Goal: Task Accomplishment & Management: Manage account settings

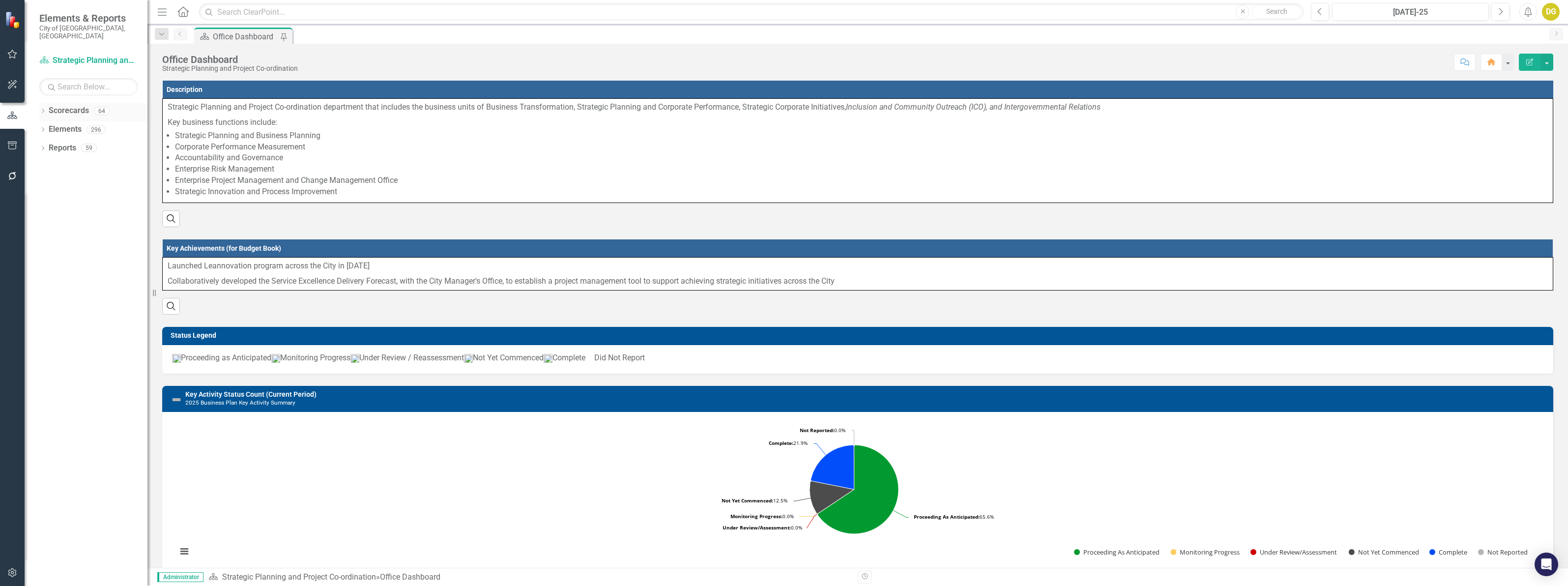
click at [41, 109] on icon "Dropdown" at bounding box center [42, 112] width 7 height 6
click at [82, 78] on input "text" at bounding box center [88, 86] width 99 height 17
type input "engin"
click at [104, 162] on link "Development Engineering" at bounding box center [110, 167] width 74 height 12
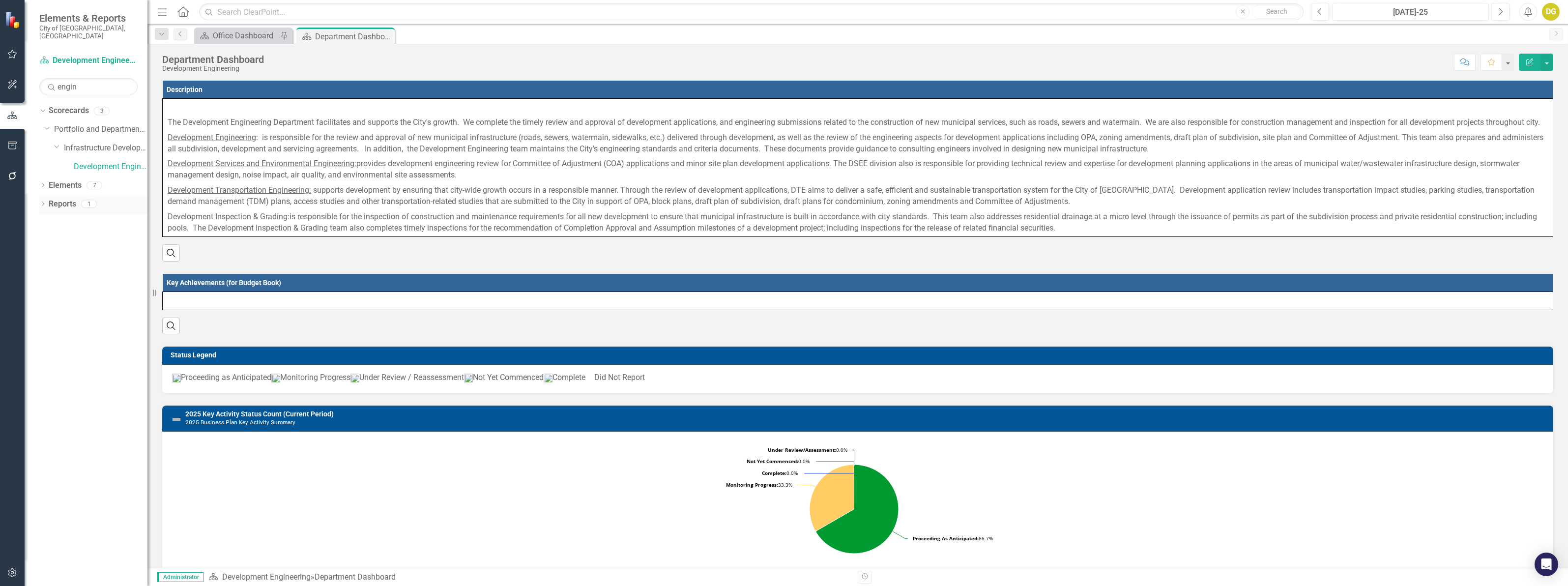
click at [41, 202] on icon "Dropdown" at bounding box center [42, 205] width 7 height 6
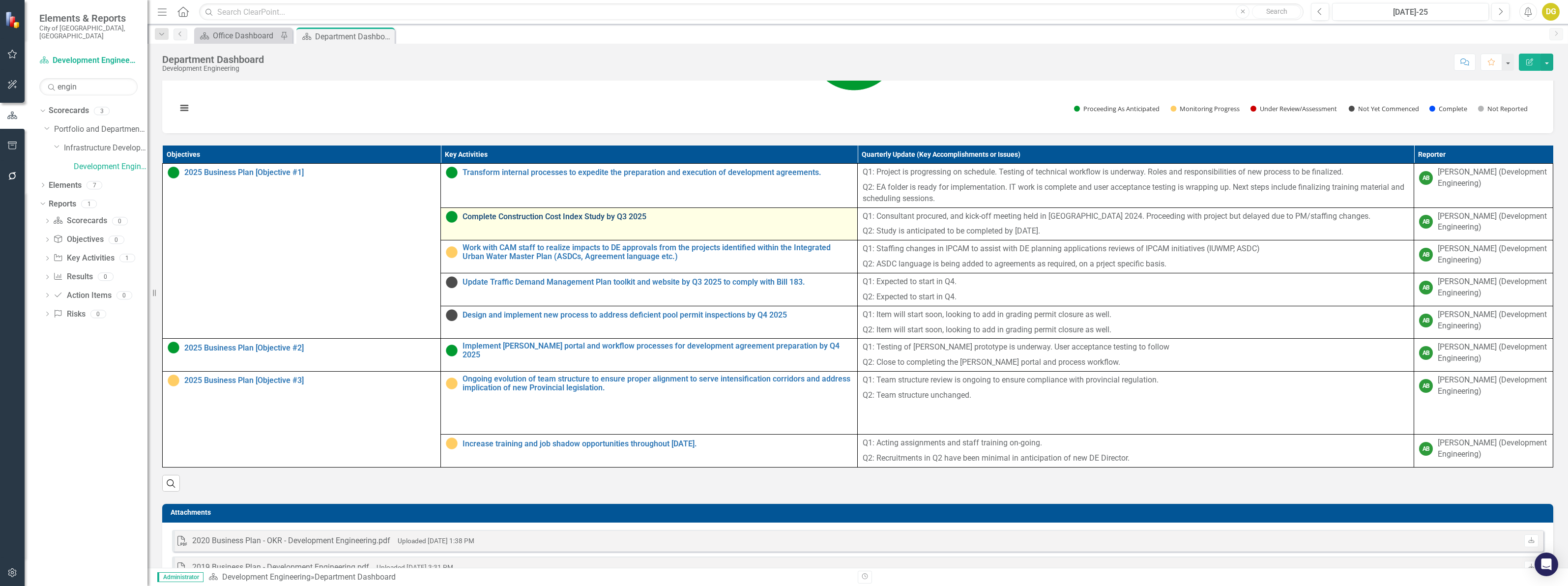
scroll to position [492, 0]
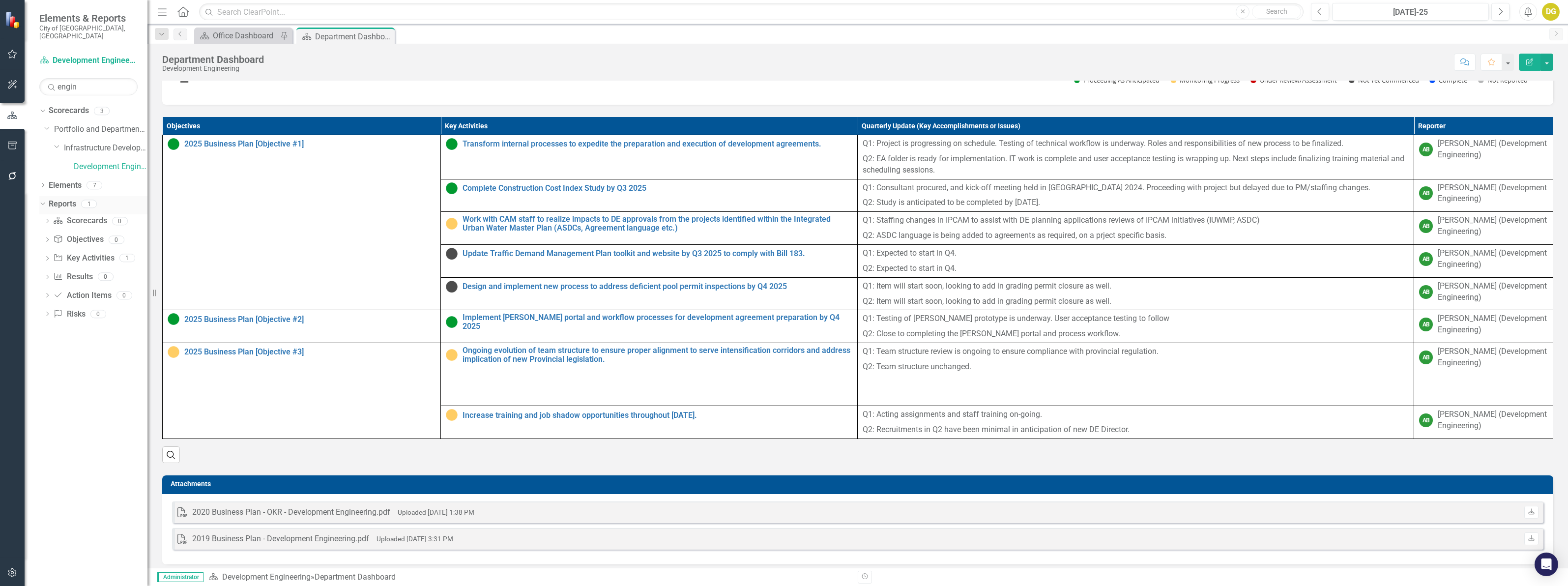
click at [62, 199] on link "Reports" at bounding box center [62, 205] width 27 height 12
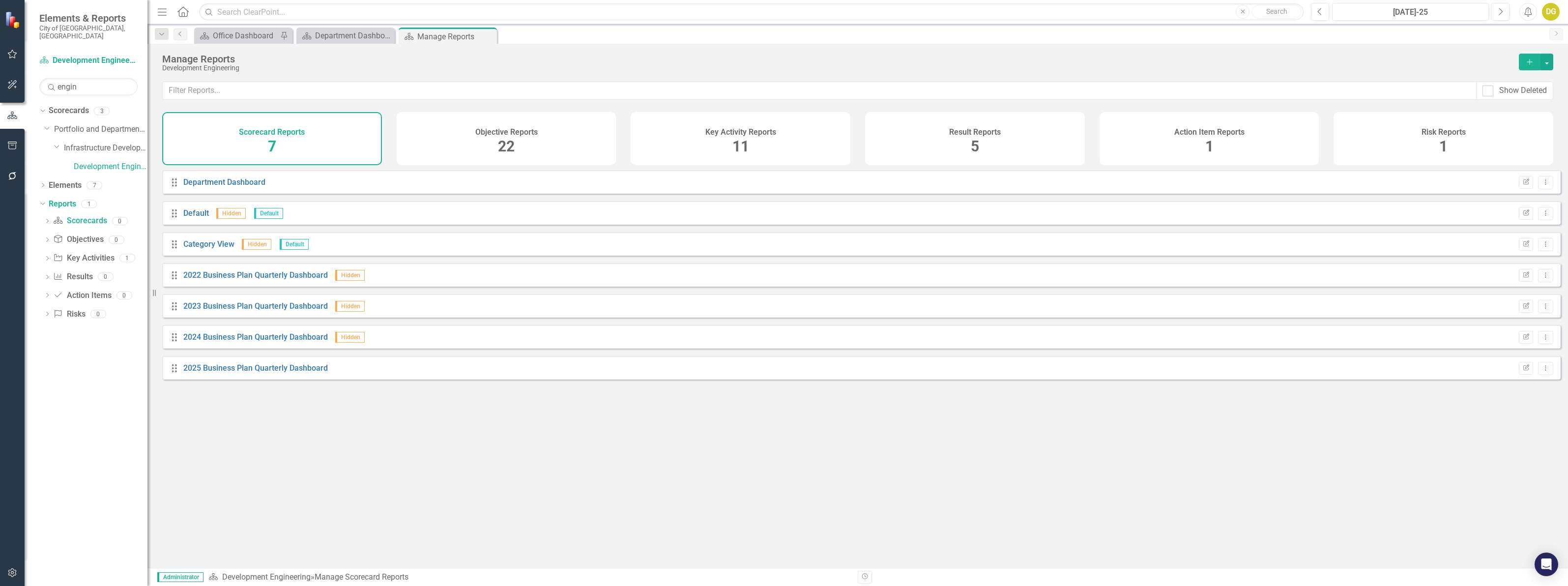
click at [485, 135] on h4 "Objective Reports" at bounding box center [506, 132] width 62 height 9
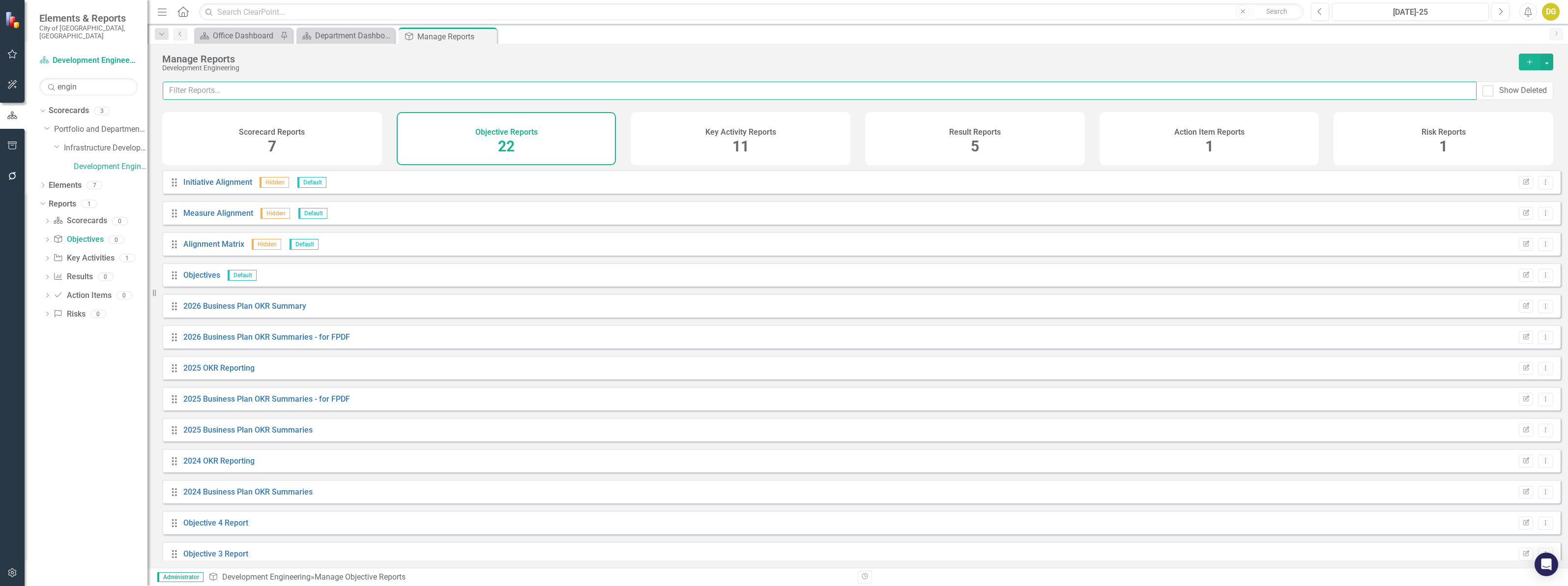
click at [225, 98] on input "text" at bounding box center [819, 91] width 1314 height 18
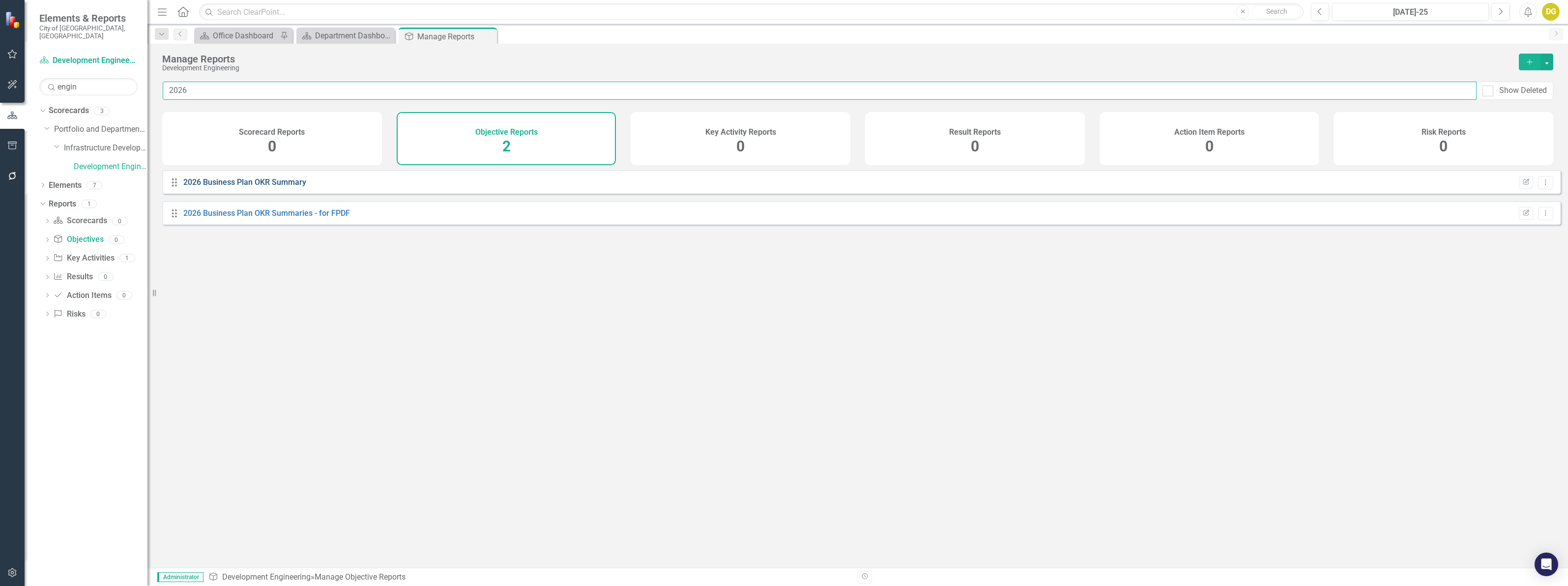
type input "2026"
click at [220, 187] on link "2026 Business Plan OKR Summary" at bounding box center [244, 182] width 123 height 9
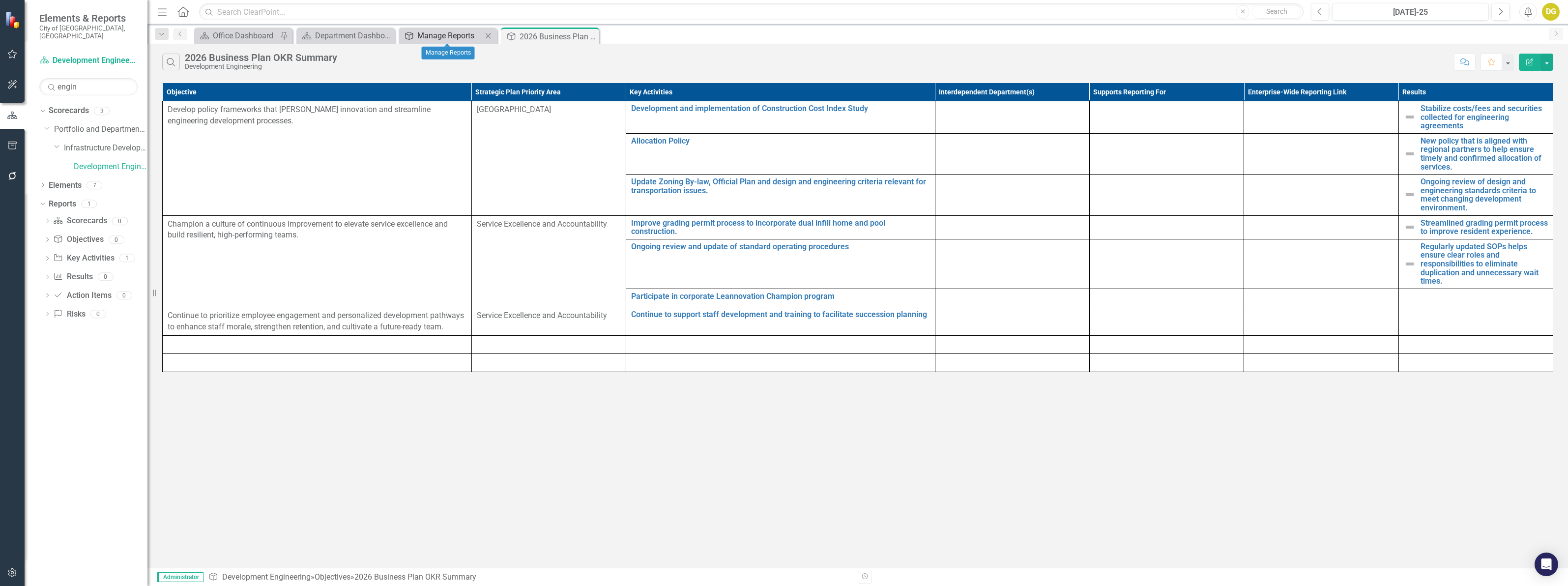
click at [443, 35] on div "Manage Reports" at bounding box center [450, 36] width 65 height 12
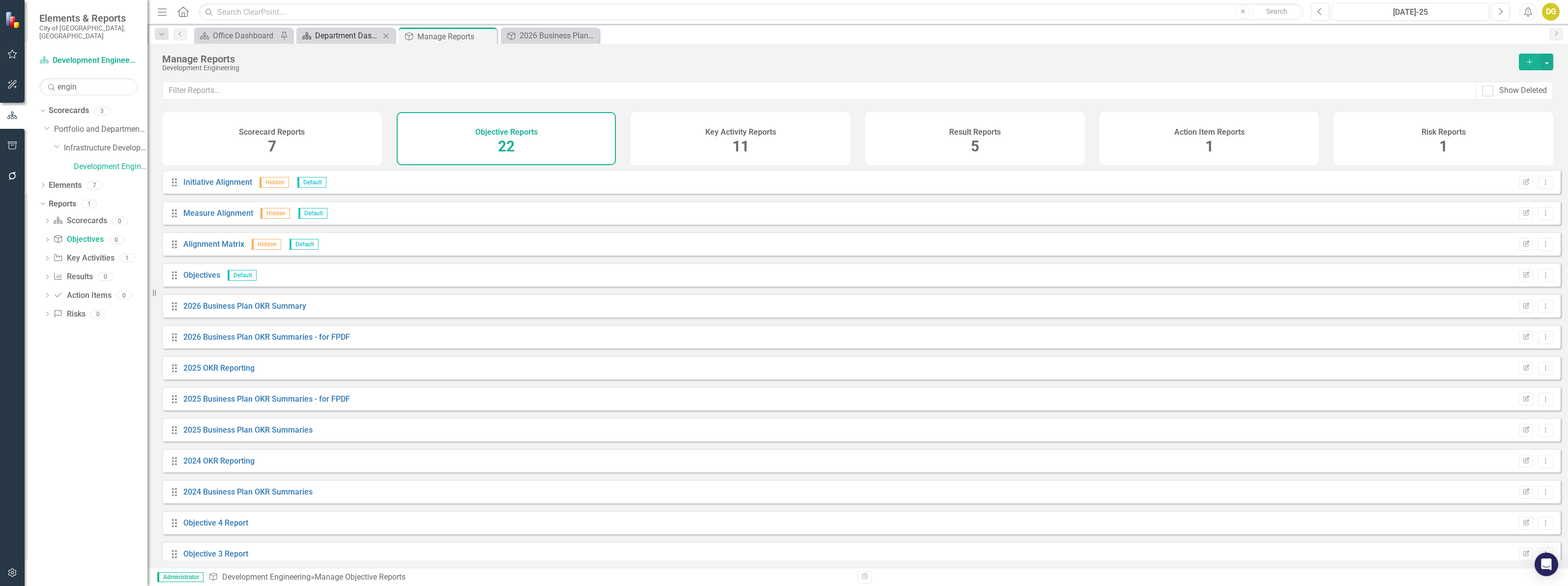
click at [345, 33] on div "Department Dashboard" at bounding box center [347, 36] width 65 height 12
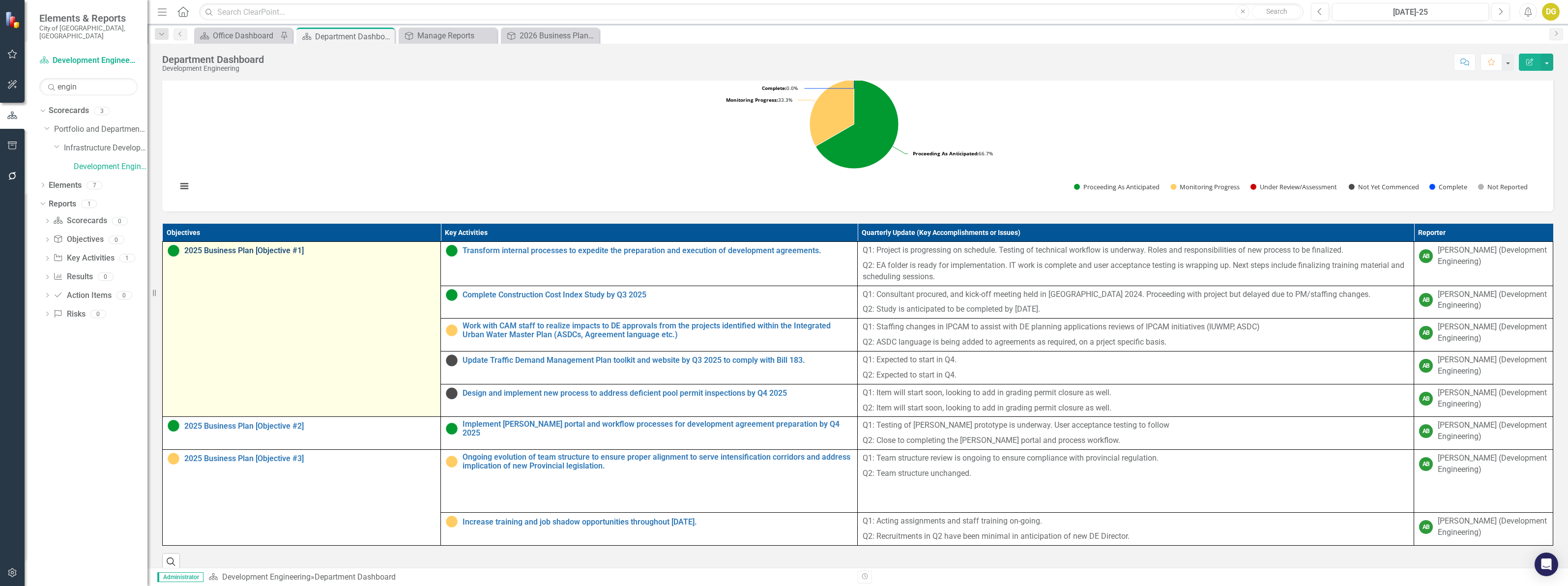
scroll to position [430, 0]
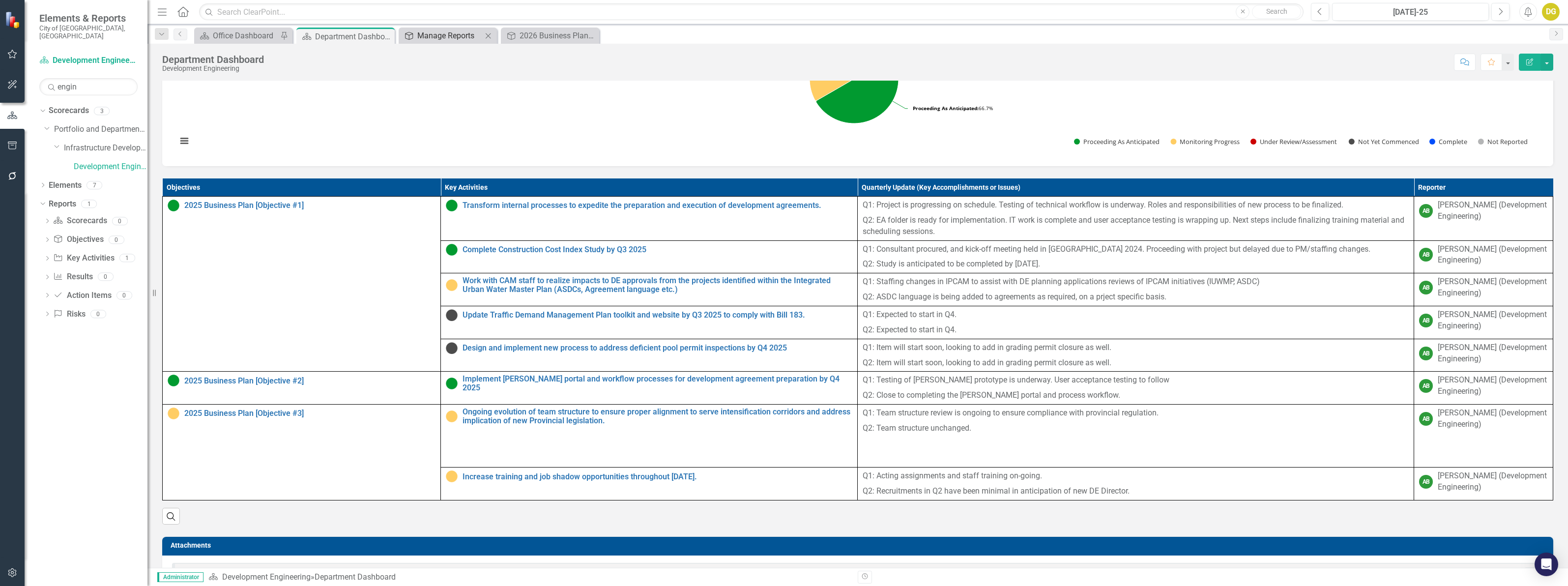
click at [437, 36] on div "Manage Reports" at bounding box center [450, 36] width 65 height 12
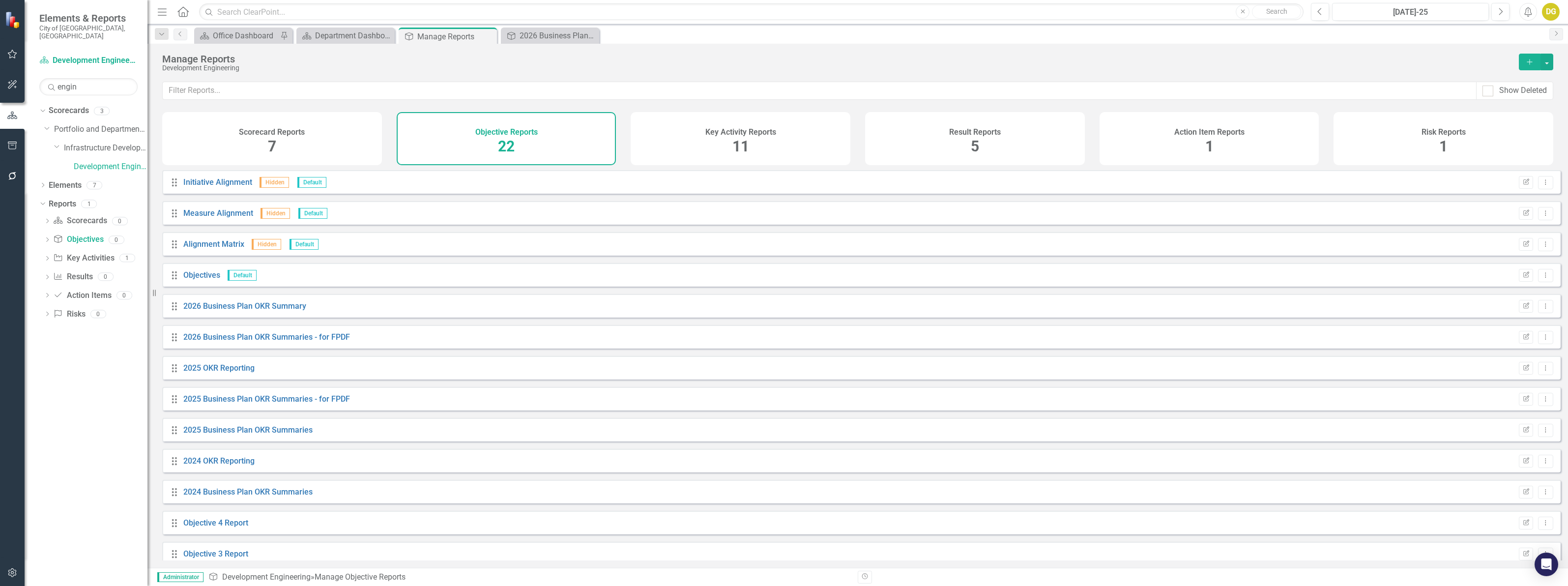
click at [263, 138] on div "Scorecard Reports 7" at bounding box center [272, 138] width 220 height 53
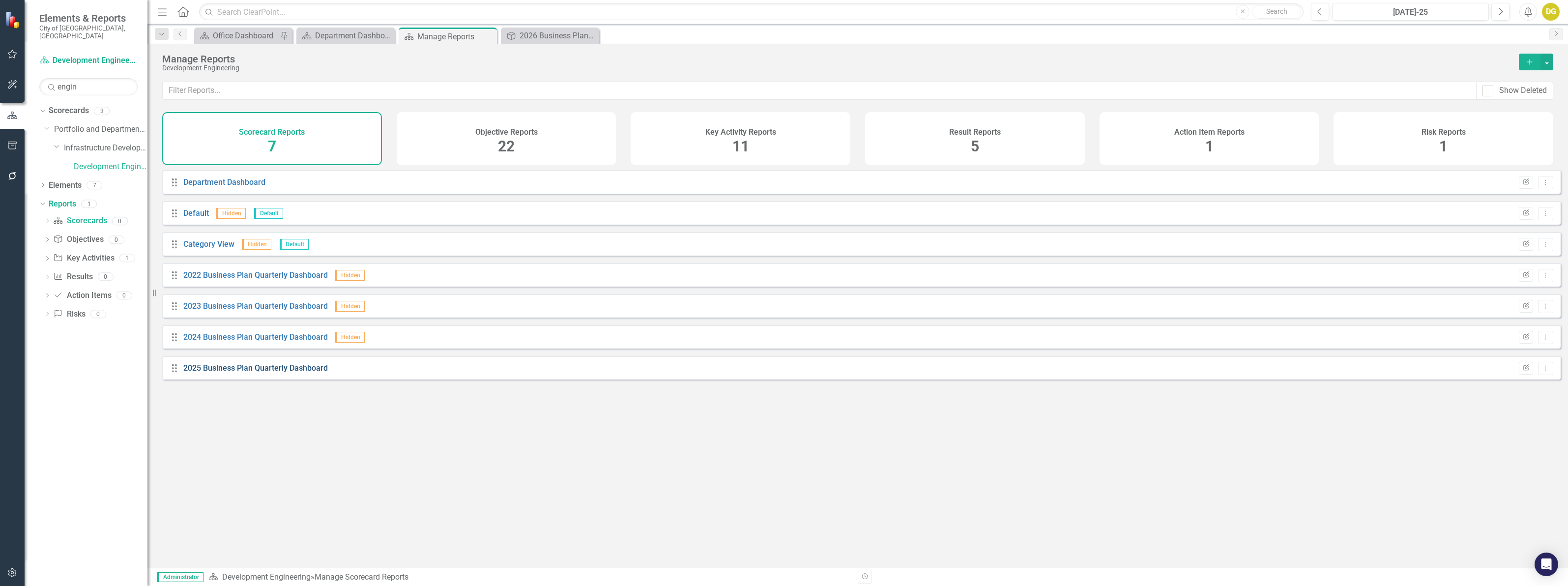
click at [239, 373] on link "2025 Business Plan Quarterly Dashboard" at bounding box center [255, 368] width 144 height 9
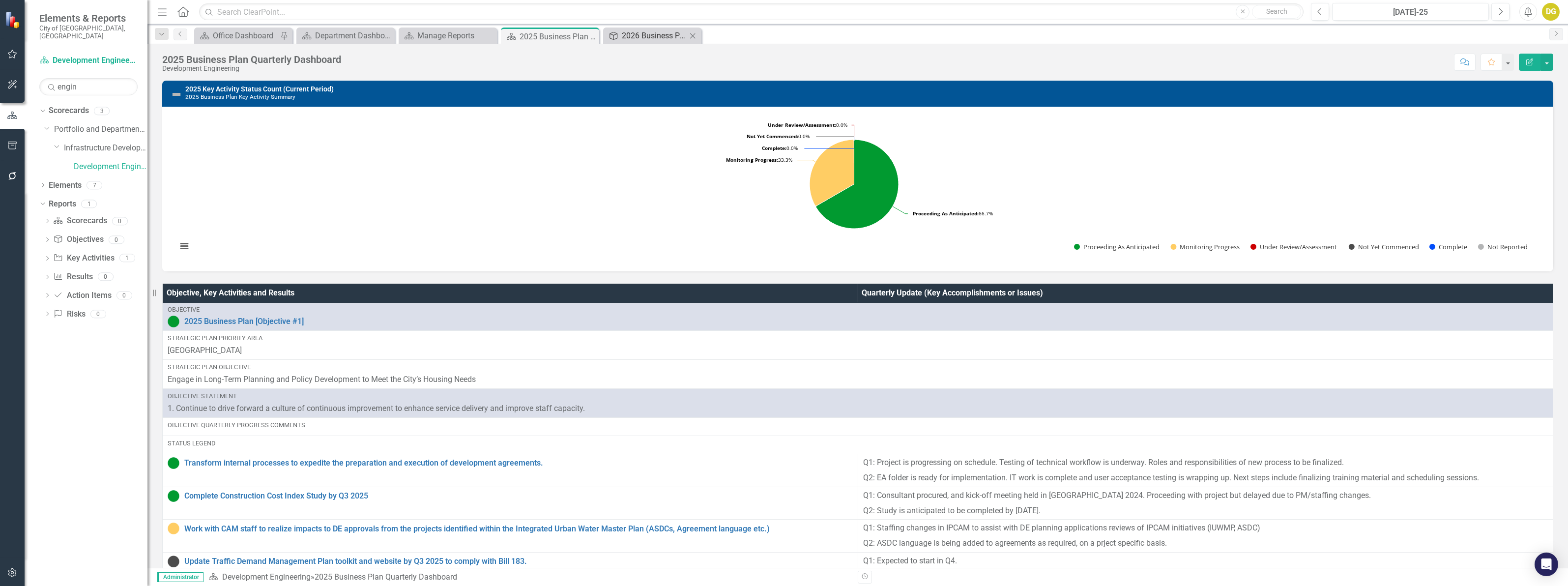
click at [662, 33] on div "2026 Business Plan OKR Summary" at bounding box center [654, 36] width 65 height 12
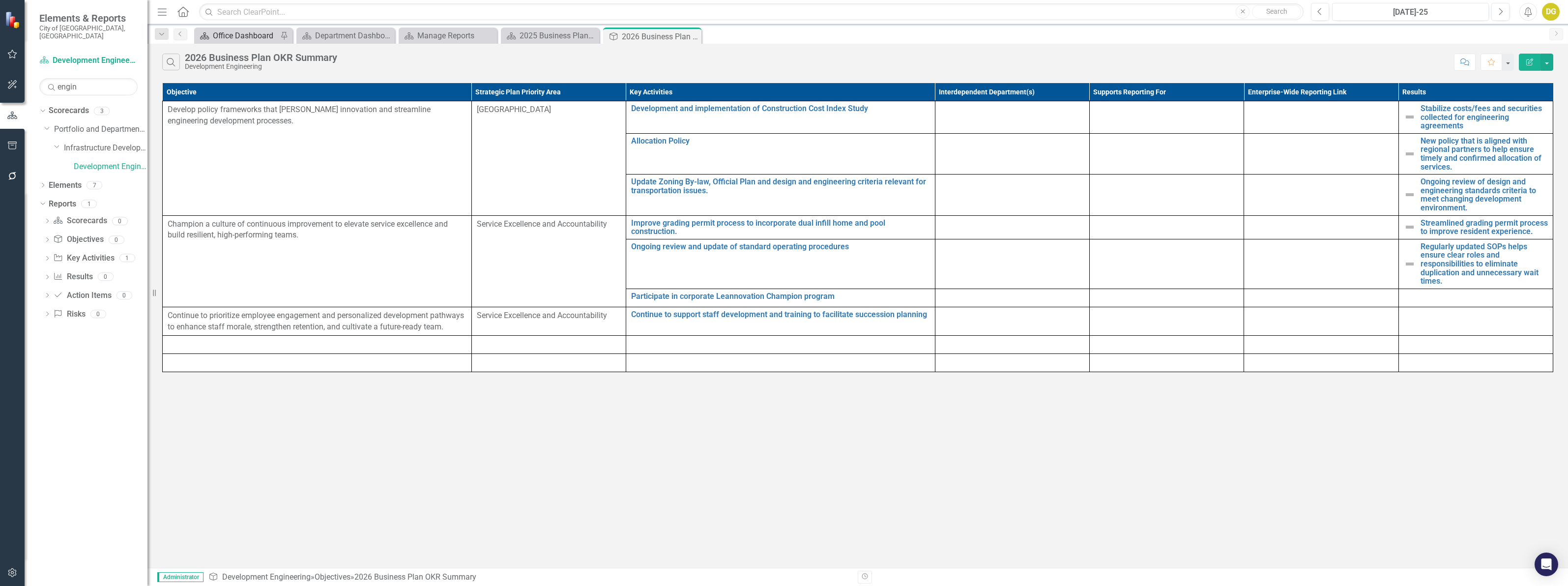
click at [224, 30] on div "Office Dashboard" at bounding box center [245, 36] width 65 height 12
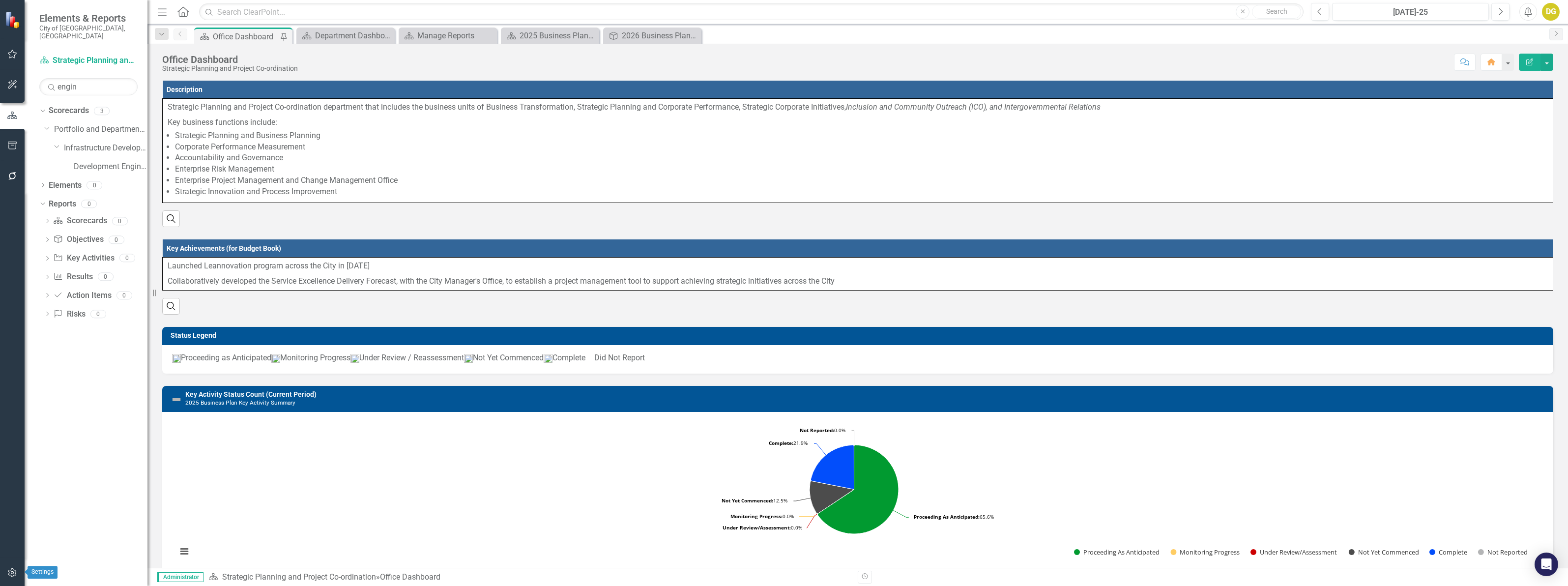
click at [9, 570] on icon "button" at bounding box center [12, 573] width 8 height 9
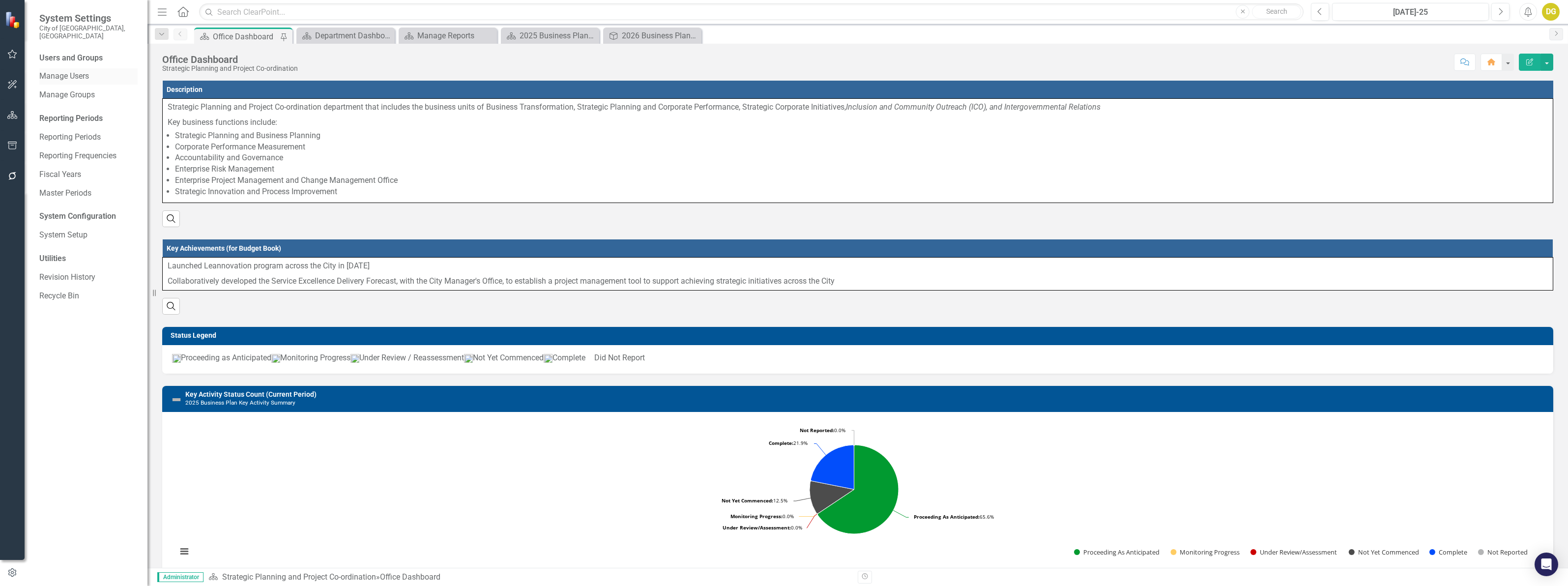
click at [70, 70] on link "Manage Users" at bounding box center [88, 76] width 99 height 12
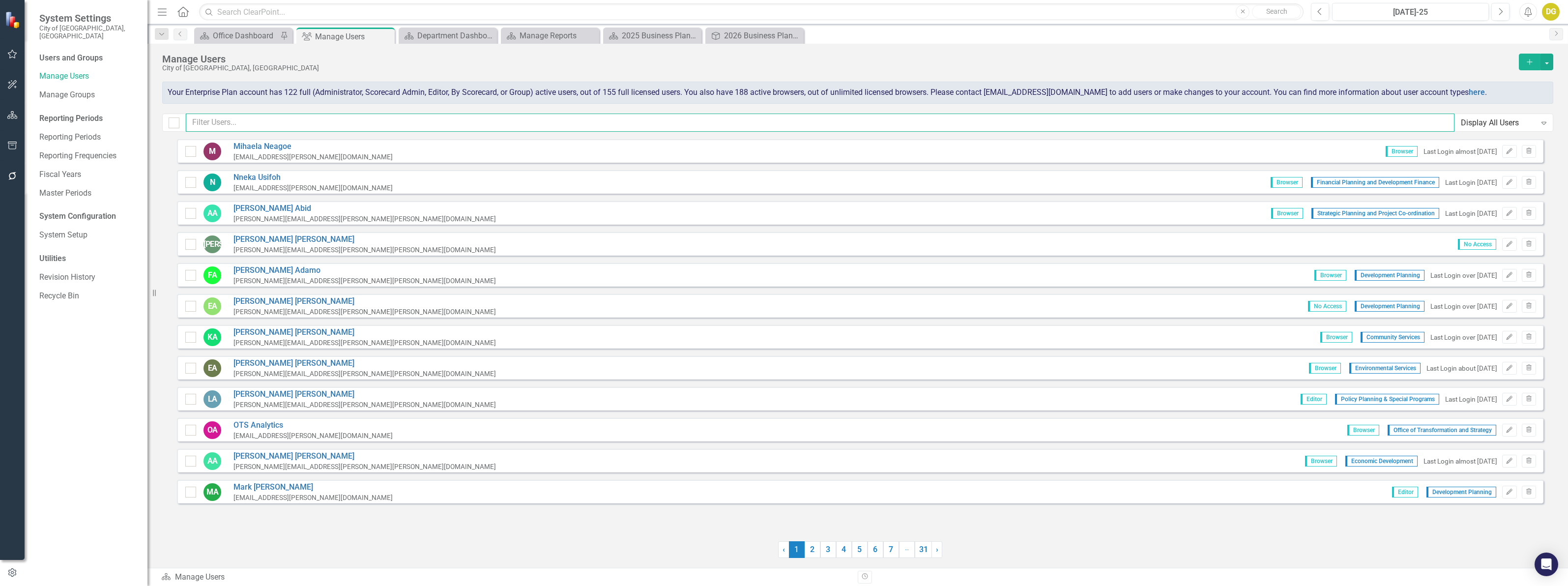
click at [259, 119] on input "text" at bounding box center [820, 123] width 1269 height 18
click at [419, 116] on input "text" at bounding box center [820, 123] width 1269 height 18
paste input "[PERSON_NAME]"
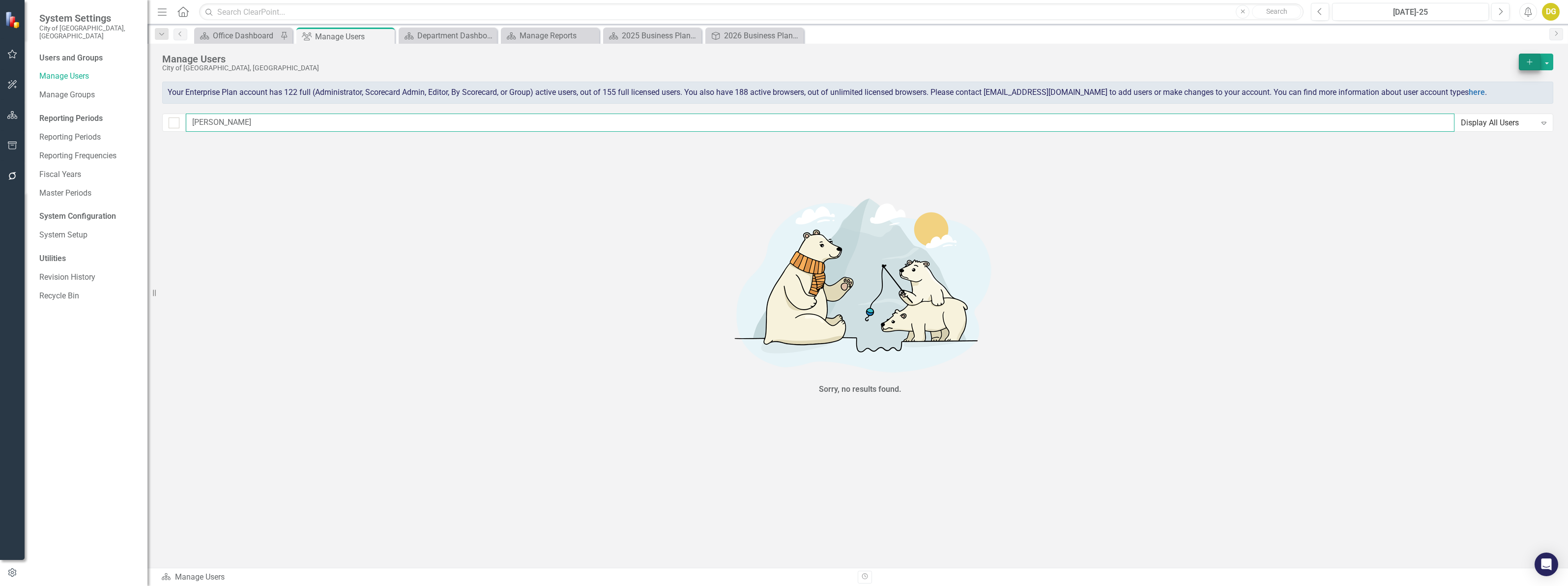
type input "[PERSON_NAME]"
click at [1523, 56] on button "Add" at bounding box center [1530, 62] width 22 height 17
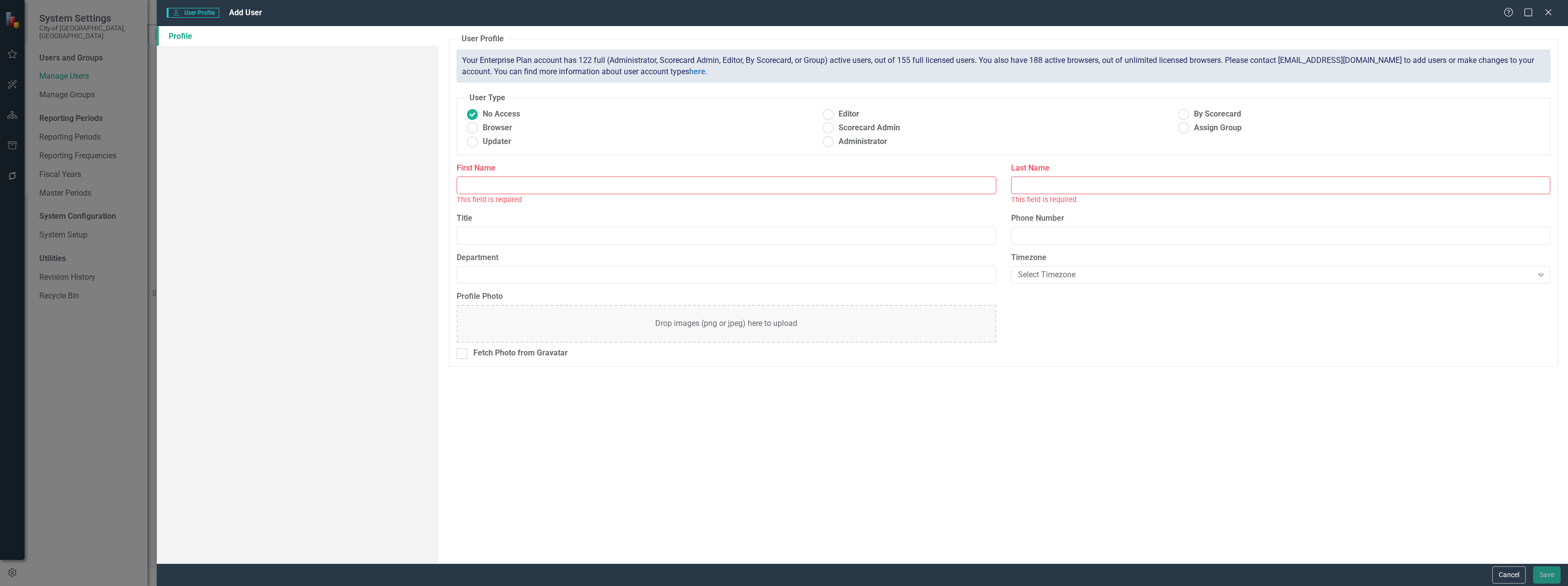
click at [480, 181] on input "First Name" at bounding box center [726, 186] width 539 height 18
paste input "[PERSON_NAME]"
type input "[PERSON_NAME]"
click at [1028, 185] on input "Last Name" at bounding box center [1281, 186] width 539 height 18
paste input "[PERSON_NAME]"
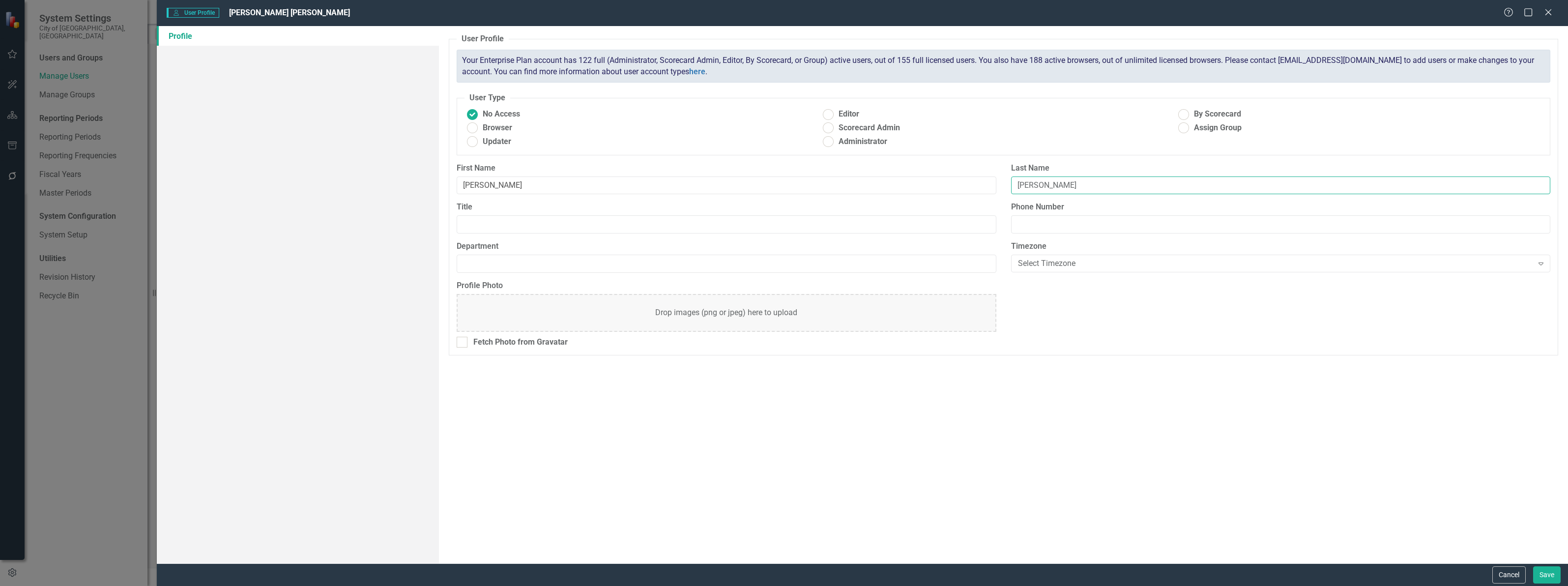
drag, startPoint x: 1044, startPoint y: 185, endPoint x: 909, endPoint y: 169, distance: 135.9
click at [909, 169] on div "First Name [PERSON_NAME] Last Name [PERSON_NAME]" at bounding box center [1003, 182] width 1108 height 39
type input "[PERSON_NAME]"
click at [517, 183] on input "[PERSON_NAME]" at bounding box center [726, 186] width 539 height 18
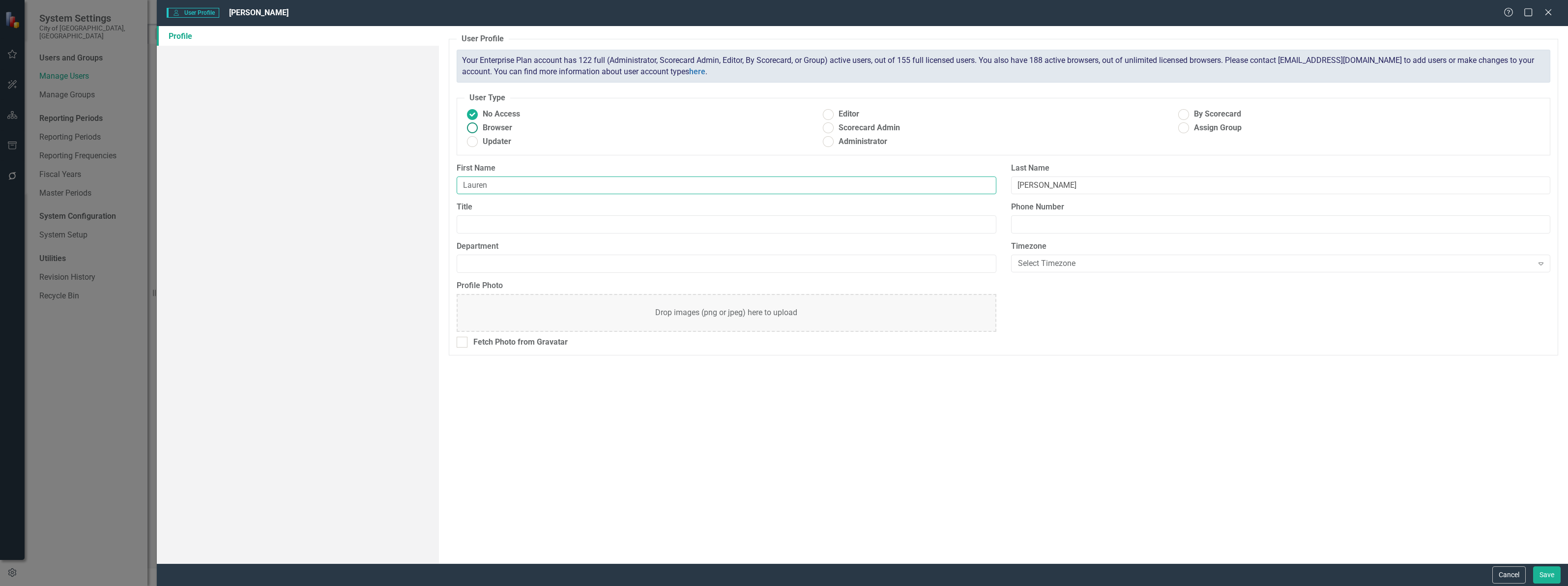
type input "Lauren"
click at [504, 125] on span "Browser" at bounding box center [498, 128] width 30 height 12
click at [480, 125] on input "Browser" at bounding box center [472, 128] width 15 height 15
radio input "true"
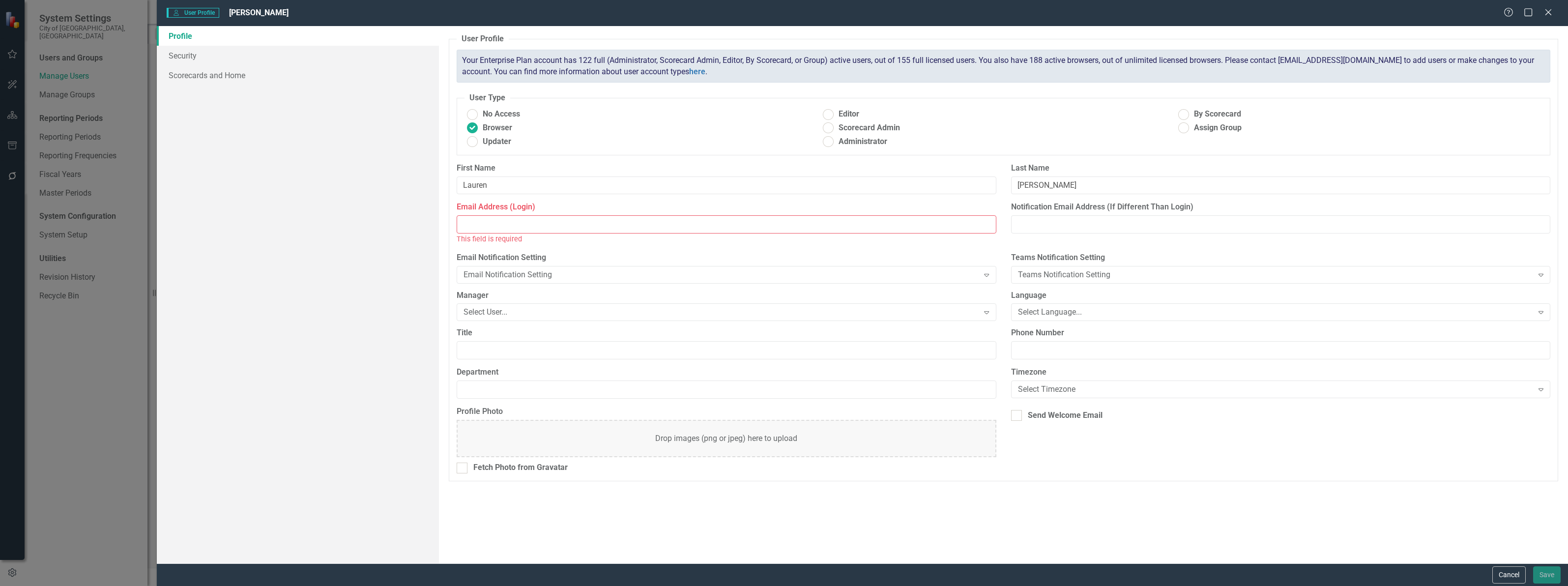
click at [561, 232] on input "Email Address (Login)" at bounding box center [726, 225] width 539 height 18
paste input "[PERSON_NAME][EMAIL_ADDRESS][PERSON_NAME][PERSON_NAME][DOMAIN_NAME]"
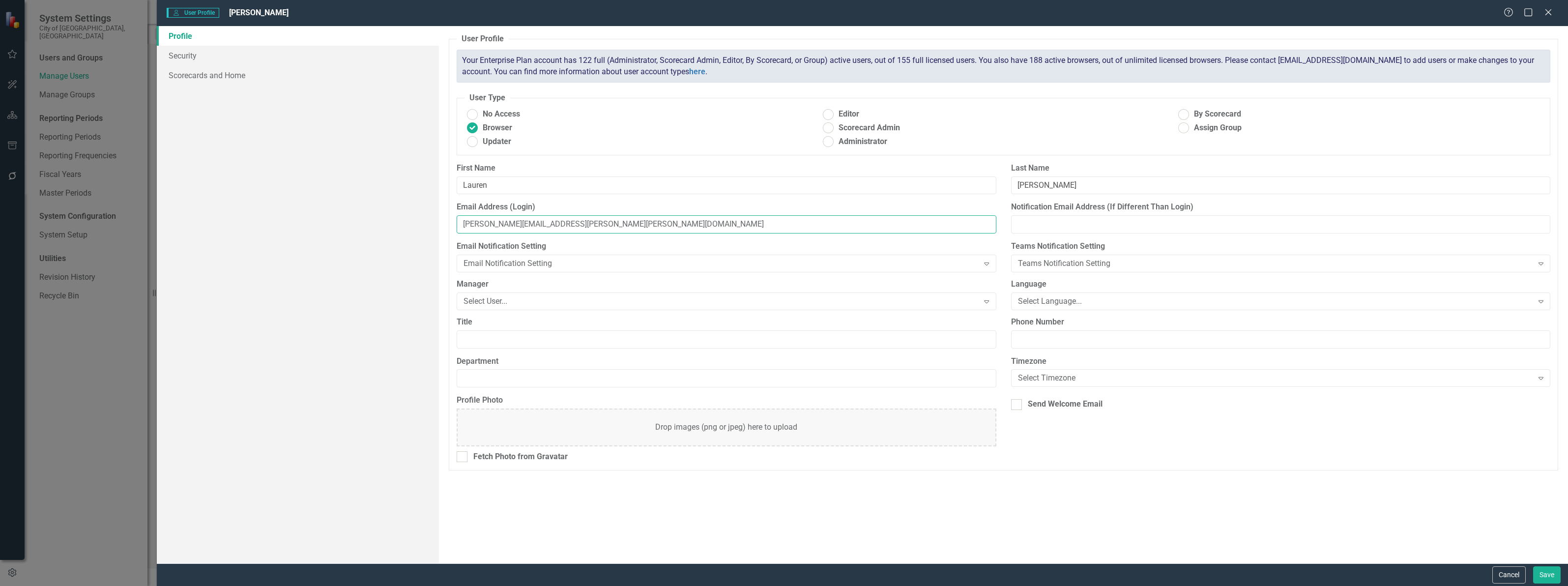
type input "[PERSON_NAME][EMAIL_ADDRESS][PERSON_NAME][PERSON_NAME][DOMAIN_NAME]"
click at [478, 343] on input "Title" at bounding box center [726, 340] width 539 height 18
paste input "Director, Development Engineering"
drag, startPoint x: 494, startPoint y: 337, endPoint x: 811, endPoint y: 364, distance: 318.1
click at [811, 364] on fieldset "User Profile ClearPoint has a wealth of options to help you ensure that people …" at bounding box center [1003, 252] width 1109 height 438
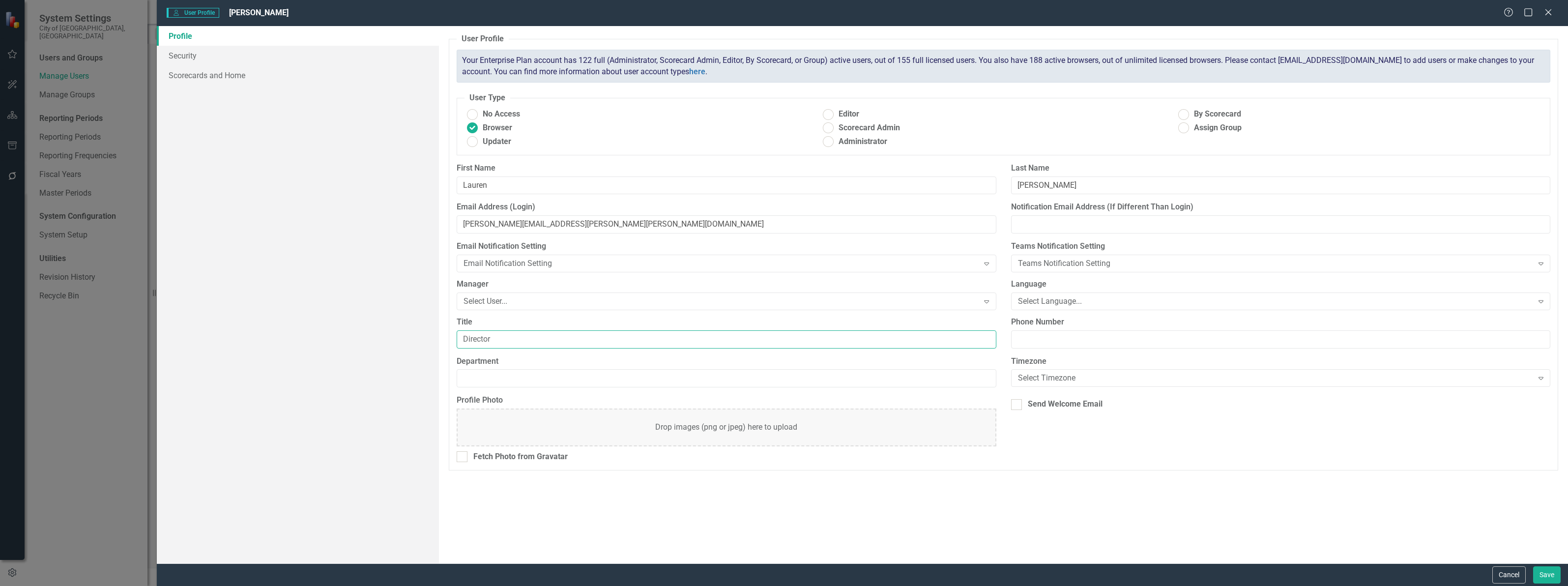
type input "Director"
click at [475, 379] on input "Department" at bounding box center [726, 379] width 539 height 18
paste input "Development Engineering"
type input "Development Engineering"
click at [198, 57] on link "Security" at bounding box center [297, 56] width 282 height 20
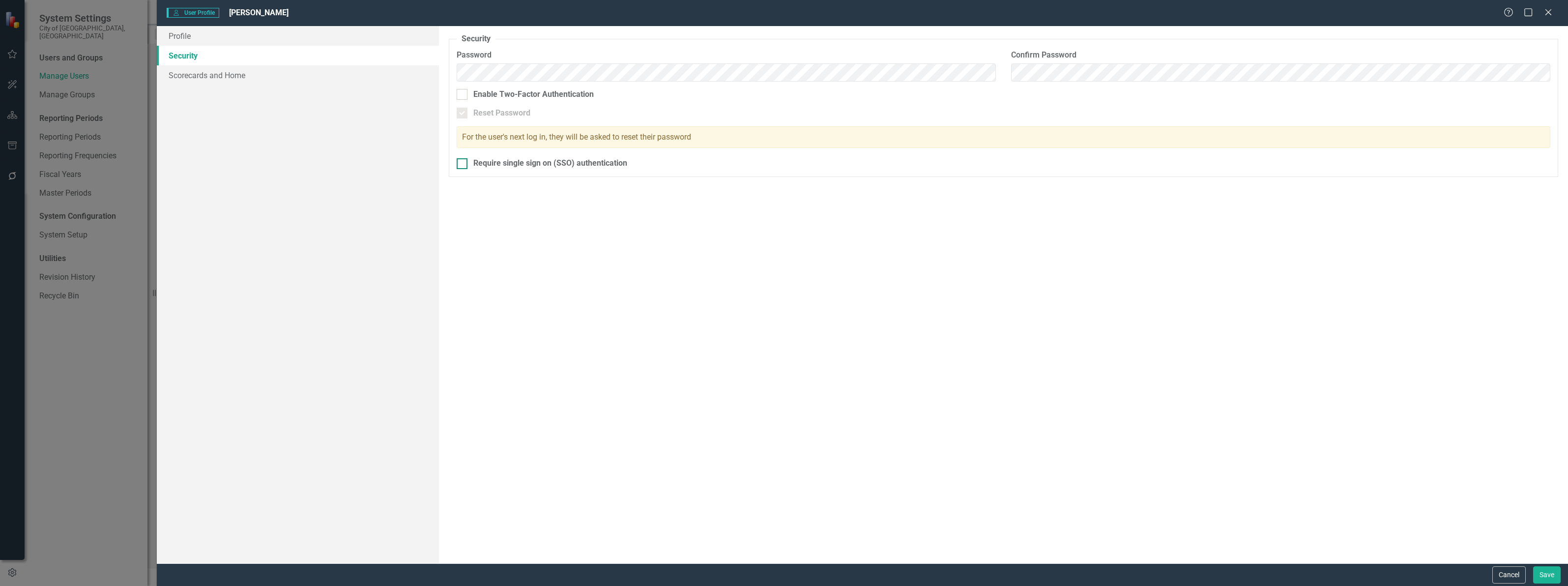
click at [456, 164] on input "Require single sign on (SSO) authentication" at bounding box center [460, 162] width 7 height 7
checkbox input "true"
click at [205, 82] on link "Scorecards and Home" at bounding box center [297, 75] width 282 height 20
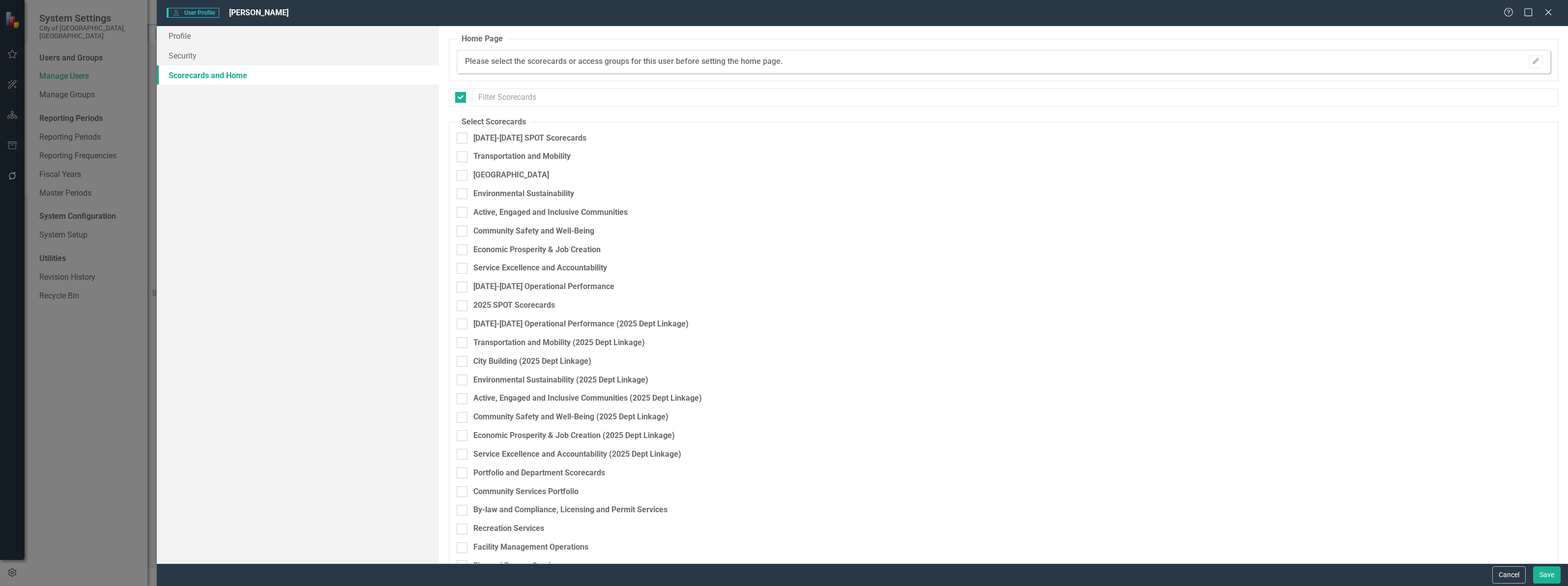
checkbox input "false"
click at [503, 90] on input "text" at bounding box center [1015, 98] width 1086 height 18
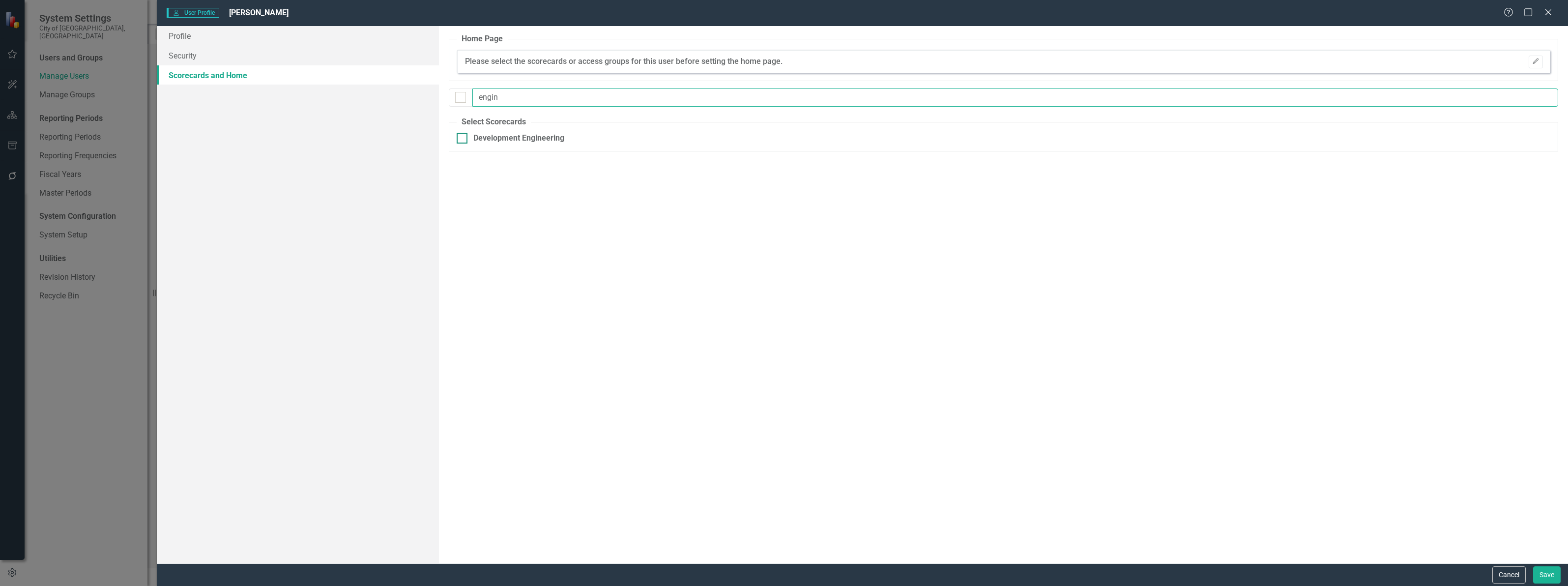
type input "engin"
click at [462, 138] on input "Development Engineering" at bounding box center [460, 136] width 7 height 7
checkbox input "true"
click at [1541, 574] on button "Save" at bounding box center [1546, 575] width 27 height 17
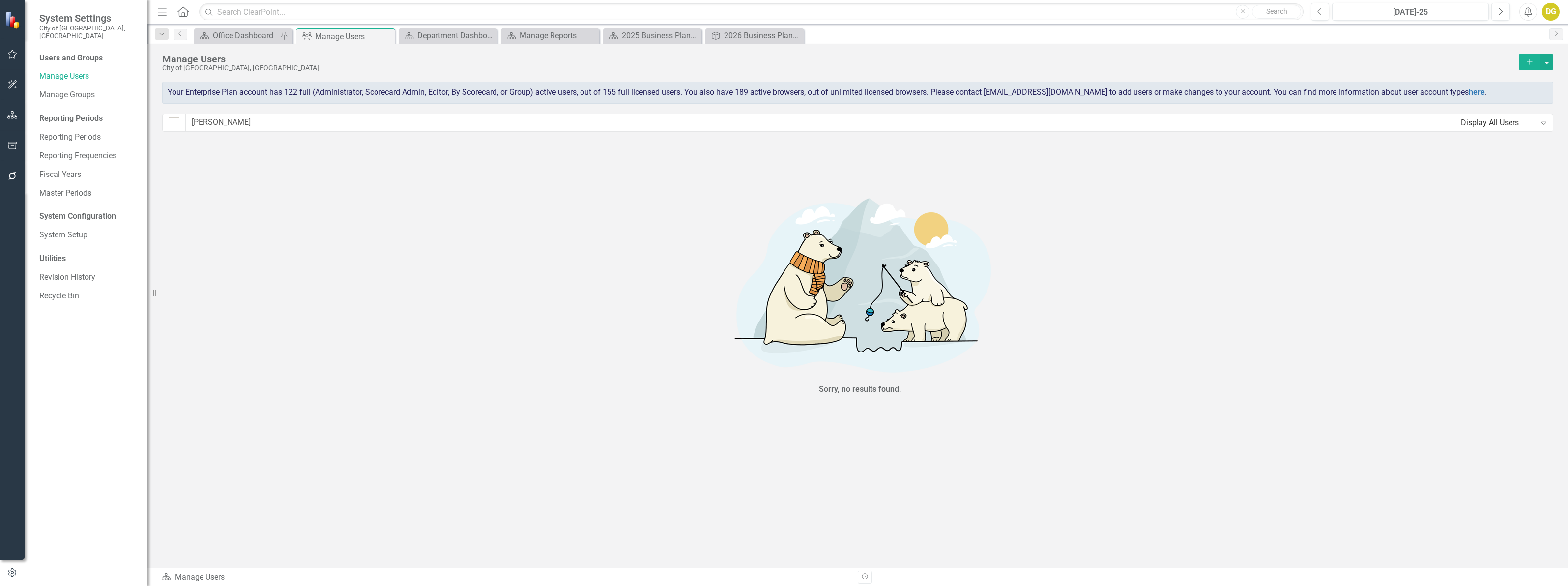
click at [1555, 12] on div "DG" at bounding box center [1551, 12] width 17 height 17
click at [1505, 143] on link "Logout Log Out" at bounding box center [1521, 143] width 78 height 18
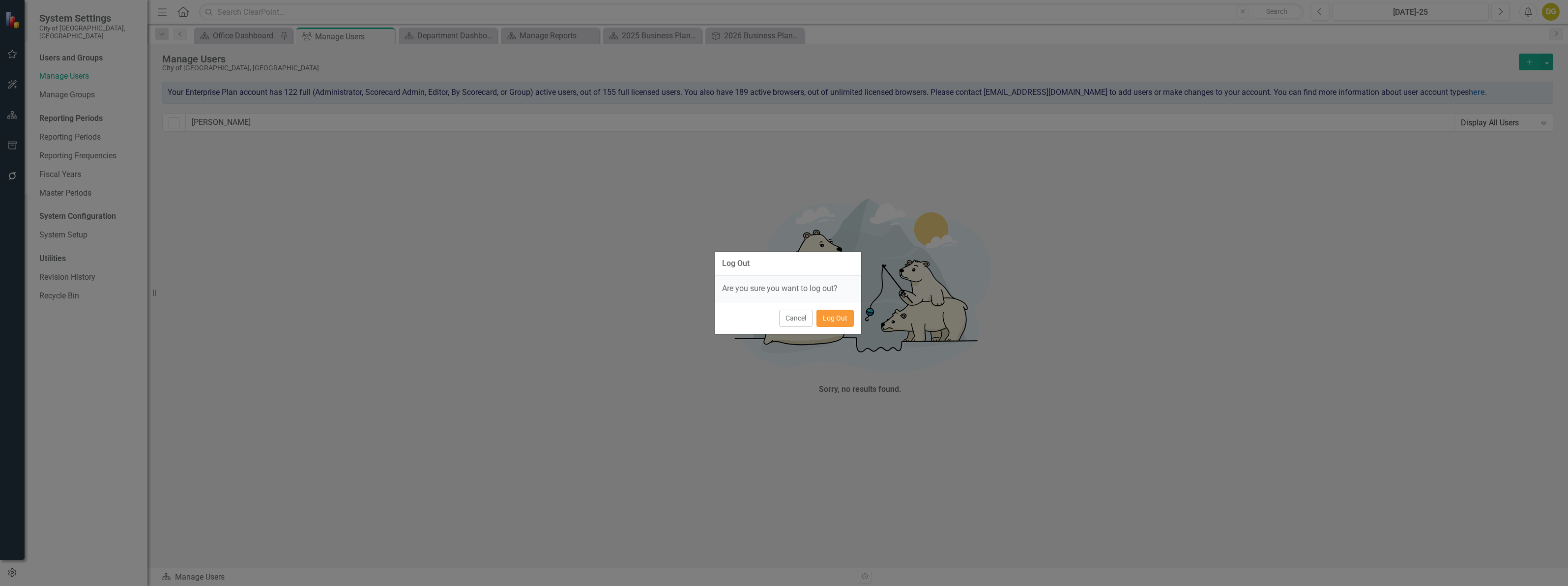
click at [826, 322] on button "Log Out" at bounding box center [835, 318] width 37 height 17
